Goal: Task Accomplishment & Management: Manage account settings

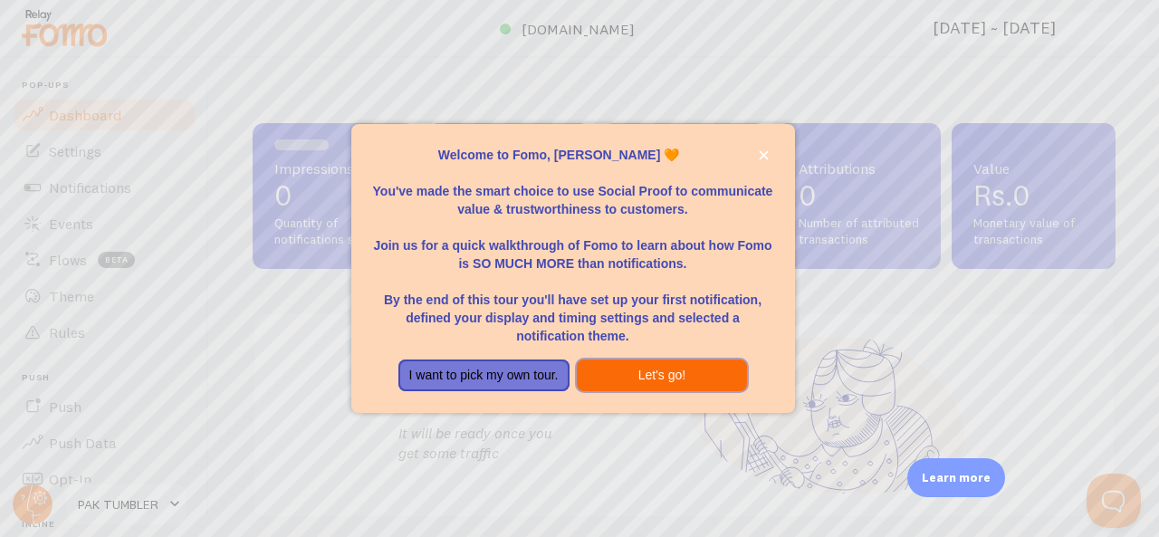
click at [648, 363] on button "Let's go!" at bounding box center [662, 375] width 171 height 33
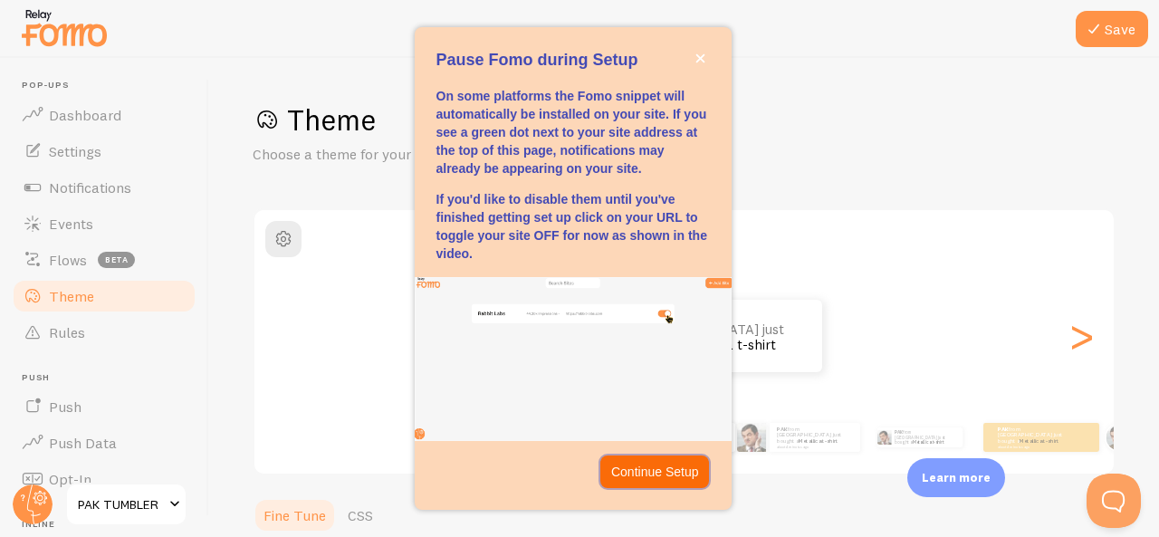
click at [650, 464] on p "Continue Setup" at bounding box center [655, 472] width 88 height 18
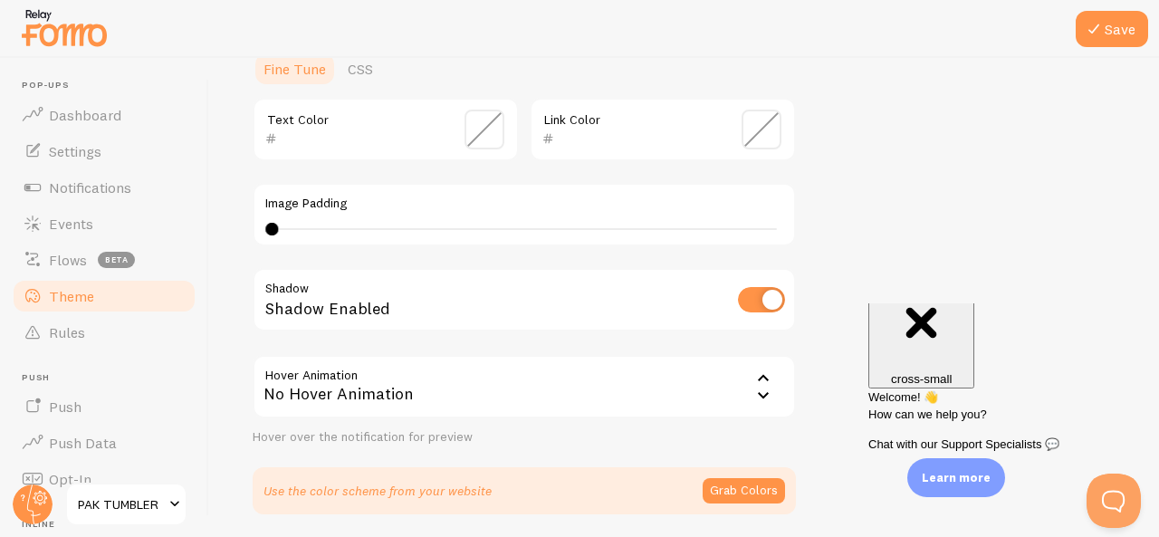
scroll to position [510, 0]
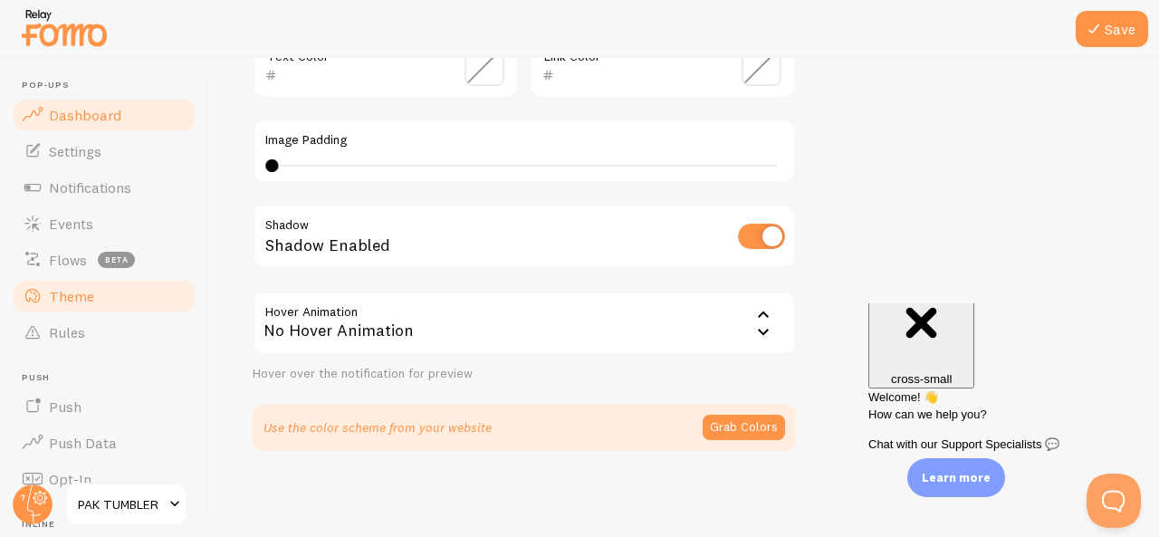
click at [95, 113] on span "Dashboard" at bounding box center [85, 115] width 72 height 18
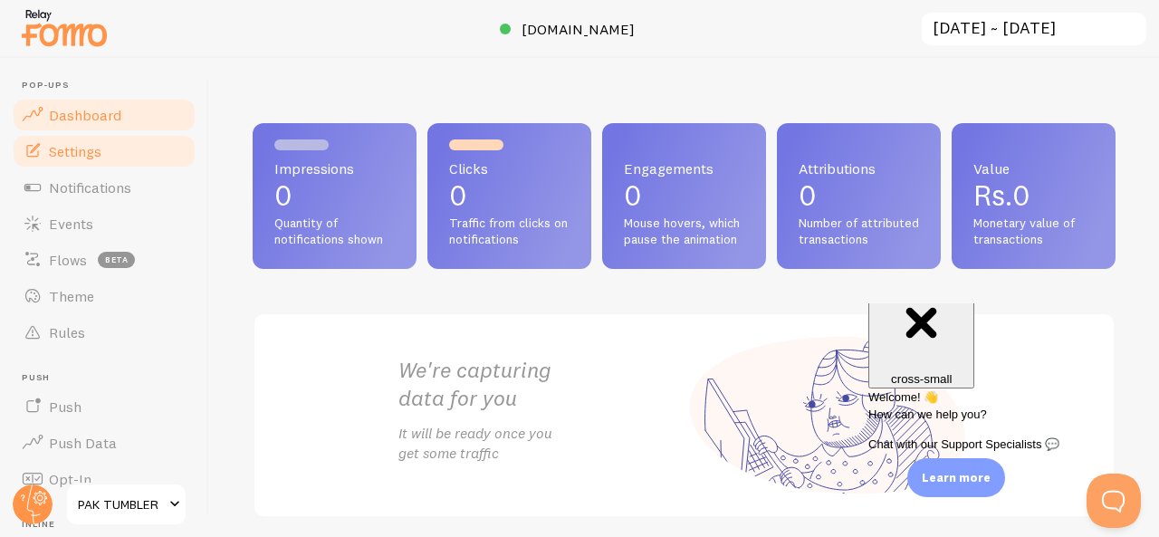
click at [91, 155] on span "Settings" at bounding box center [75, 151] width 53 height 18
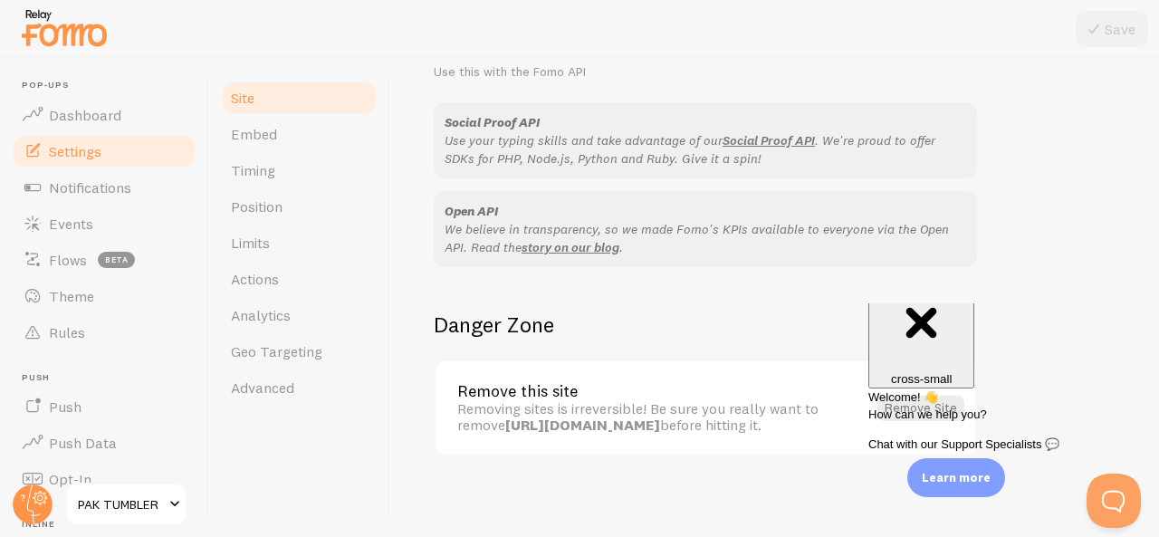
scroll to position [1172, 0]
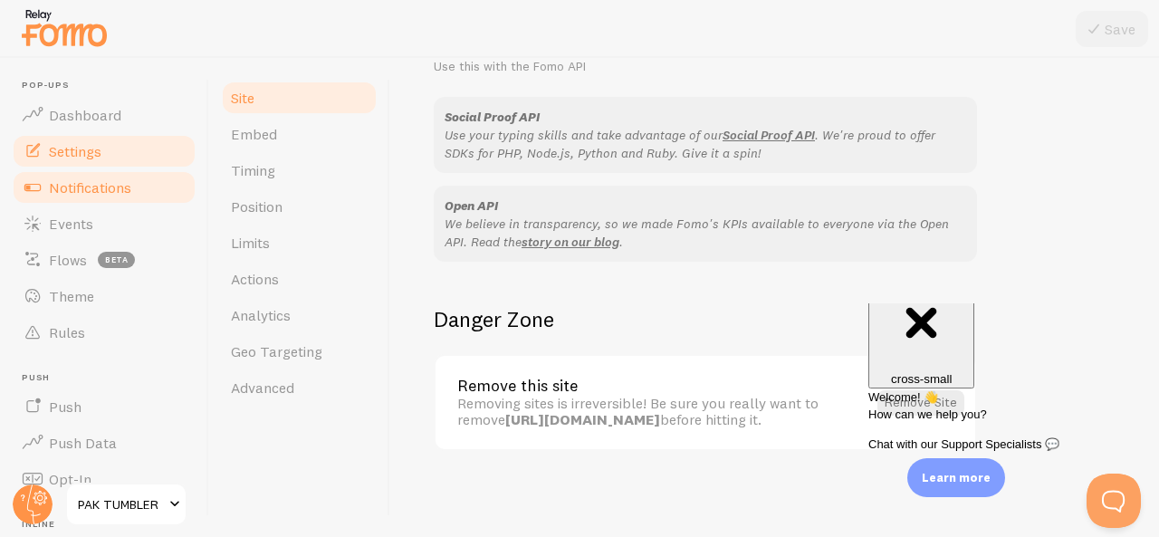
click at [114, 186] on span "Notifications" at bounding box center [90, 187] width 82 height 18
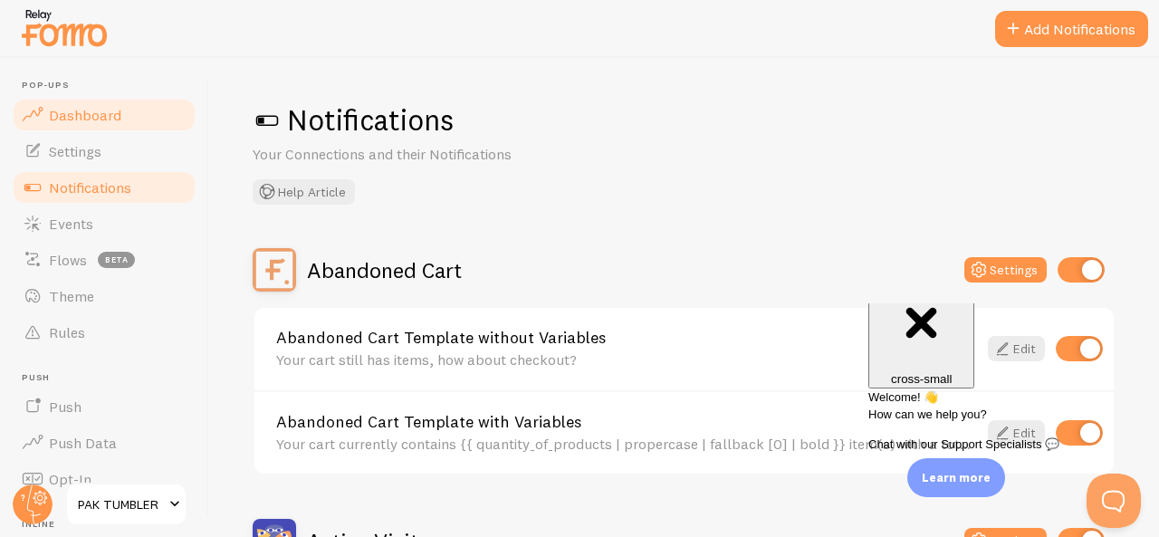
click at [114, 117] on span "Dashboard" at bounding box center [85, 115] width 72 height 18
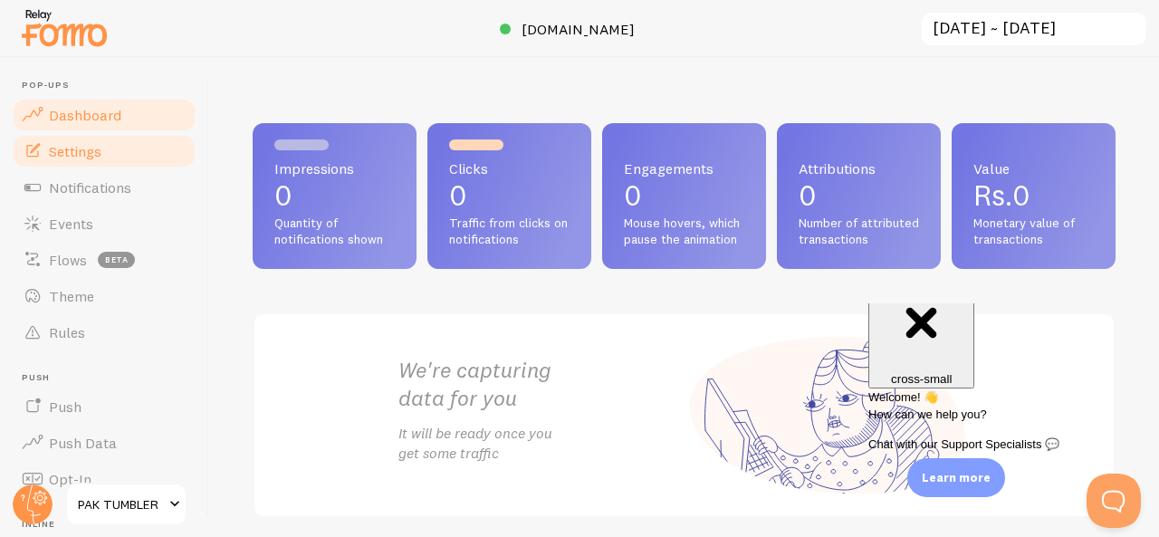
click at [68, 168] on link "Settings" at bounding box center [104, 151] width 187 height 36
